Goal: Check status

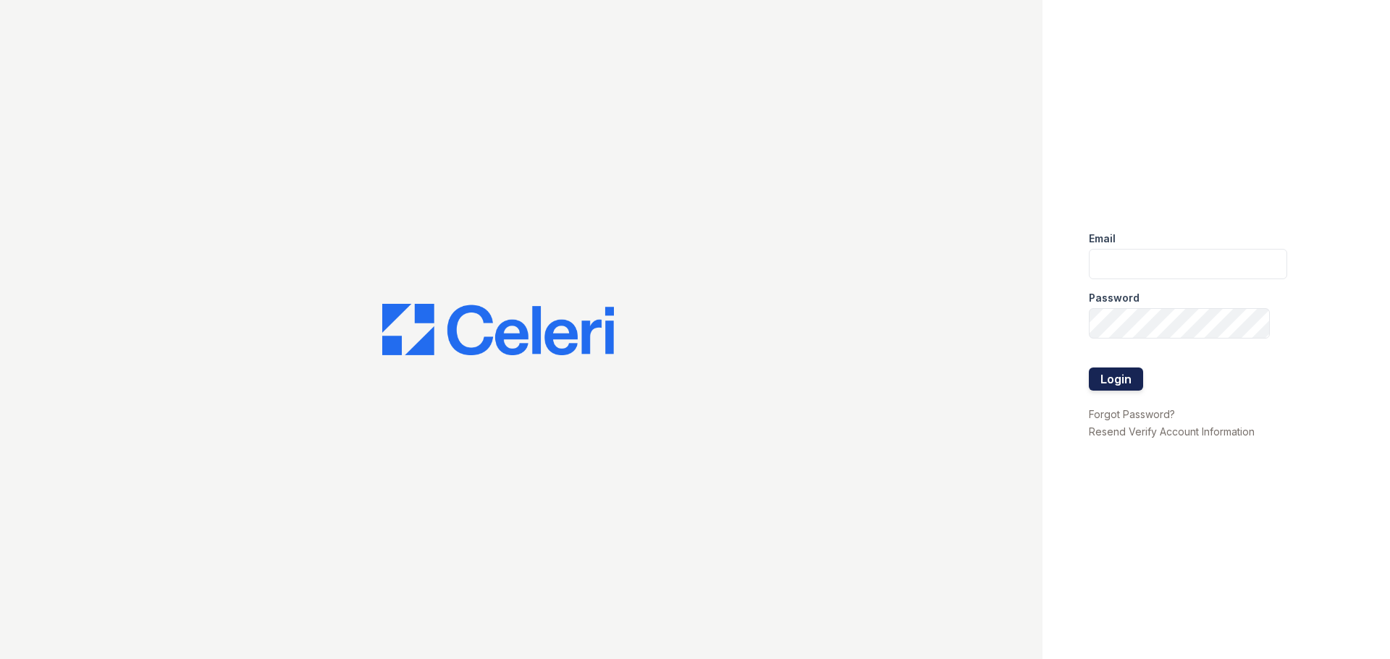
type input "[EMAIL_ADDRESS][DOMAIN_NAME]"
click at [1124, 381] on button "Login" at bounding box center [1116, 379] width 54 height 23
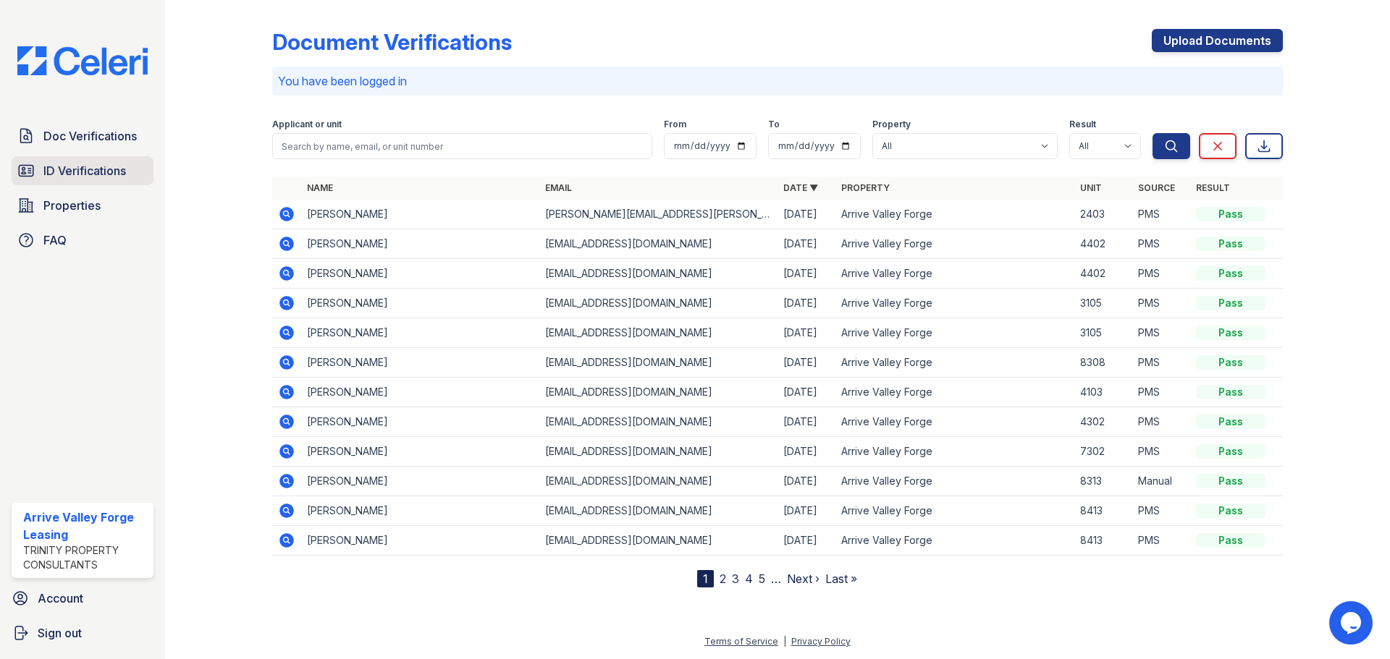
click at [68, 174] on span "ID Verifications" at bounding box center [84, 170] width 83 height 17
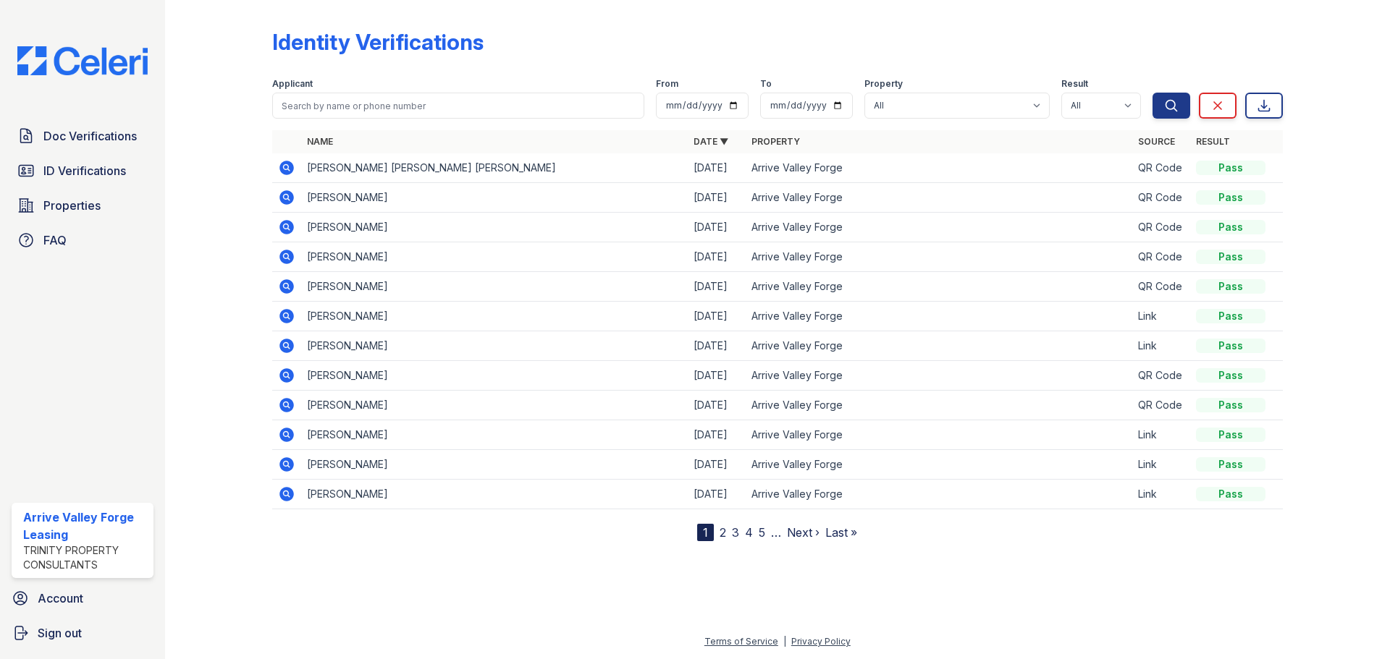
click at [284, 166] on icon at bounding box center [286, 167] width 17 height 17
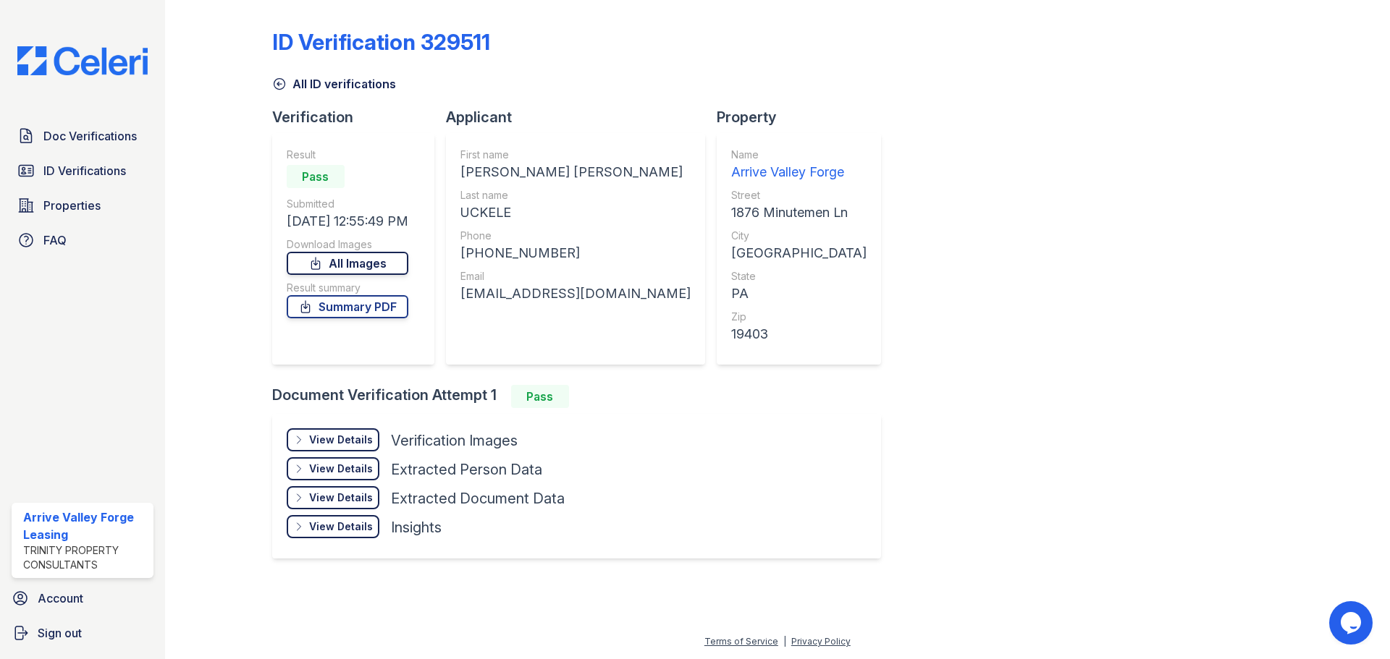
click at [354, 263] on link "All Images" at bounding box center [348, 263] width 122 height 23
